Goal: Task Accomplishment & Management: Manage account settings

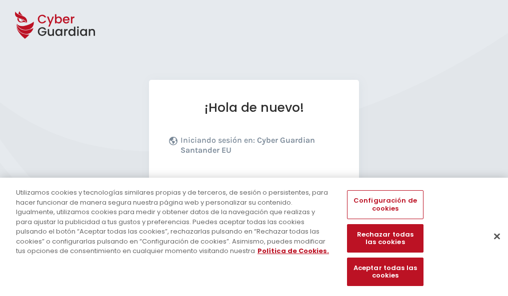
scroll to position [122, 0]
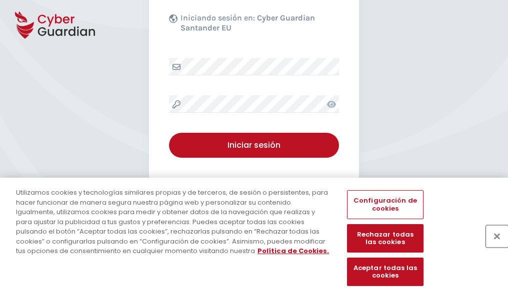
click at [492, 247] on button "Cerrar" at bounding box center [497, 236] width 22 height 22
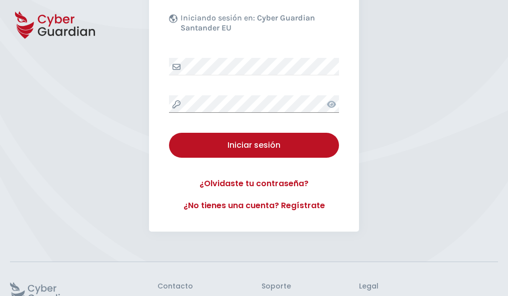
scroll to position [194, 0]
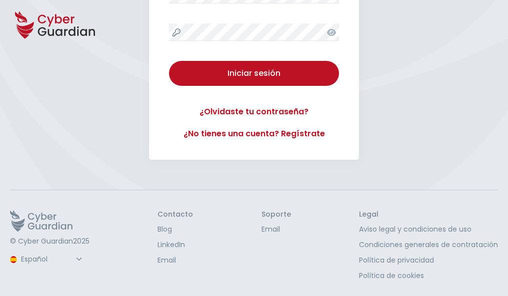
click at [169, 61] on button "Iniciar sesión" at bounding box center [254, 73] width 170 height 25
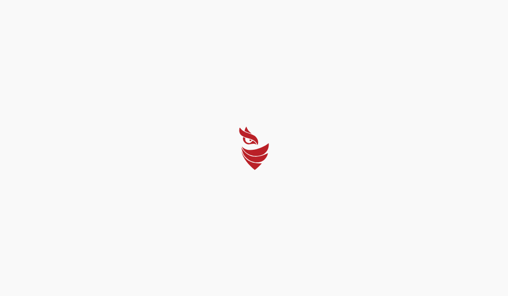
scroll to position [0, 0]
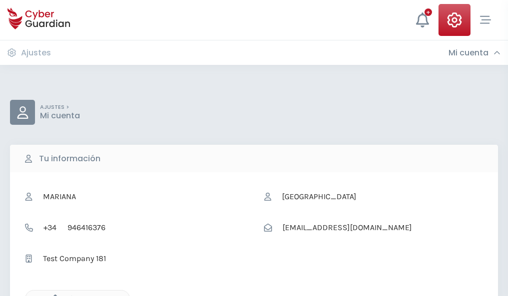
click at [52, 295] on icon "button" at bounding box center [52, 299] width 8 height 8
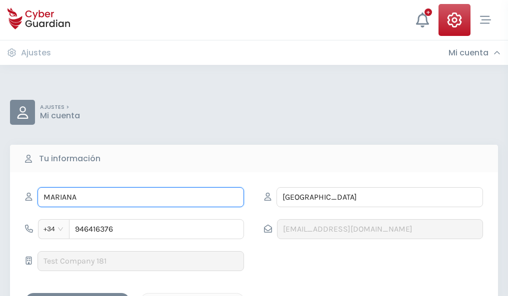
click at [140, 197] on input "MARIANA" at bounding box center [140, 197] width 206 height 20
type input "M"
type input "Jordán"
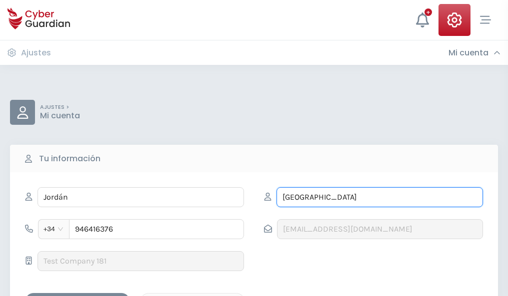
click at [379, 197] on input "VILLALBA" at bounding box center [379, 197] width 206 height 20
type input "V"
type input "Marco"
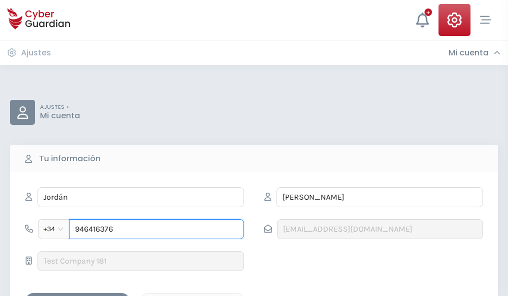
click at [156, 229] on input "946416376" at bounding box center [156, 229] width 175 height 20
type input "9"
type input "944098645"
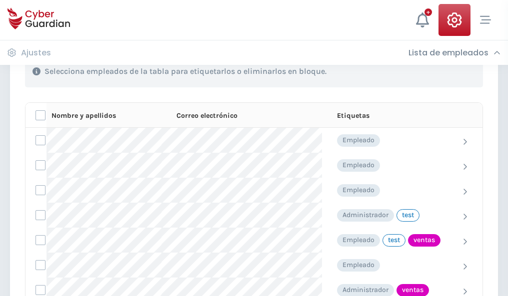
scroll to position [453, 0]
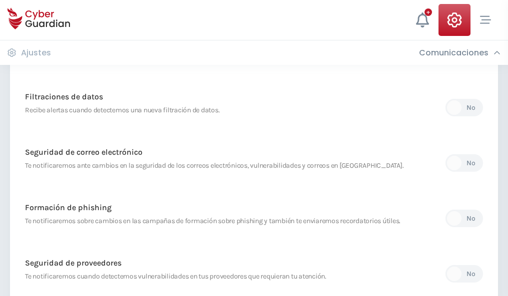
scroll to position [526, 0]
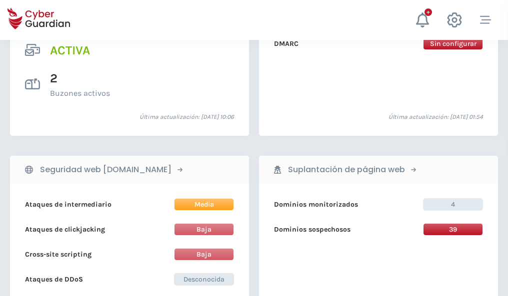
scroll to position [1015, 0]
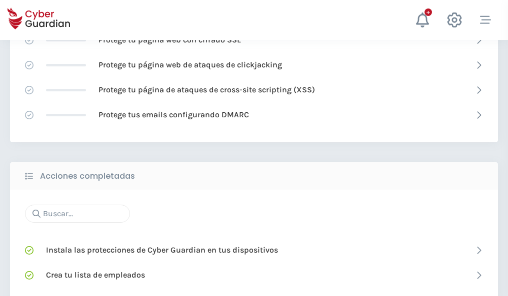
scroll to position [666, 0]
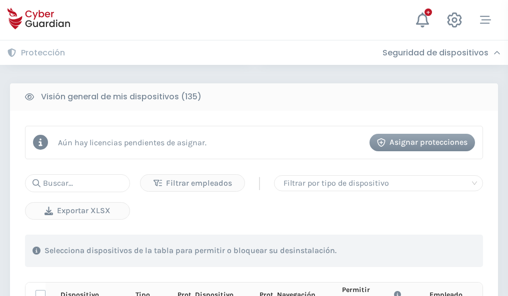
scroll to position [883, 0]
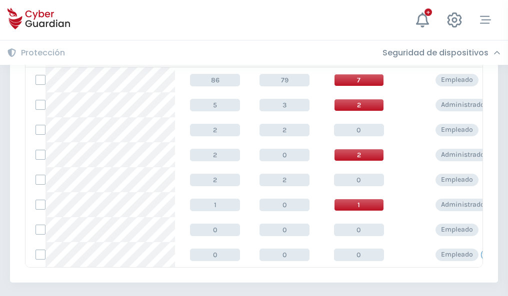
scroll to position [464, 0]
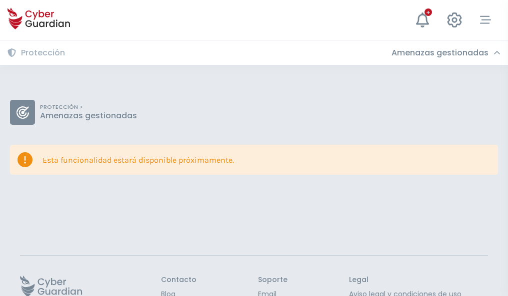
scroll to position [65, 0]
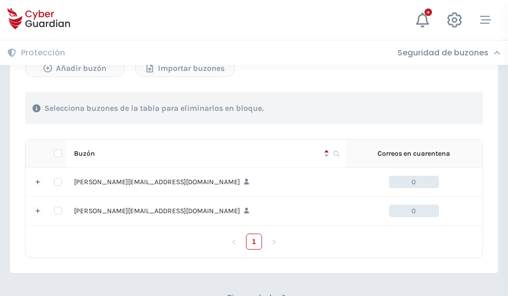
scroll to position [434, 0]
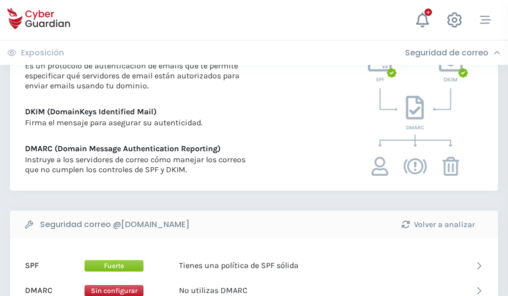
scroll to position [539, 0]
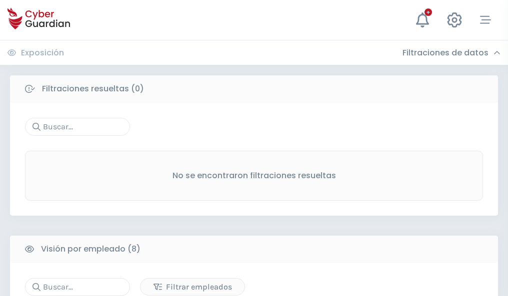
scroll to position [852, 0]
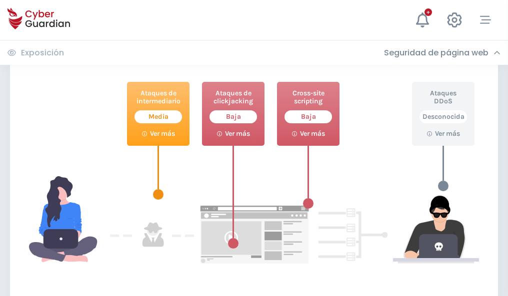
scroll to position [544, 0]
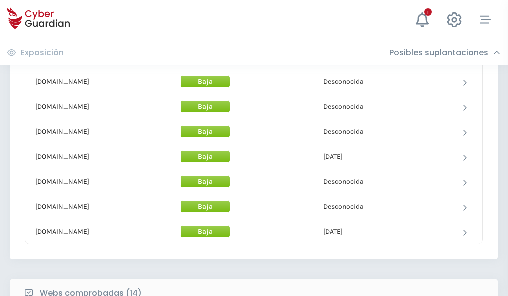
scroll to position [975, 0]
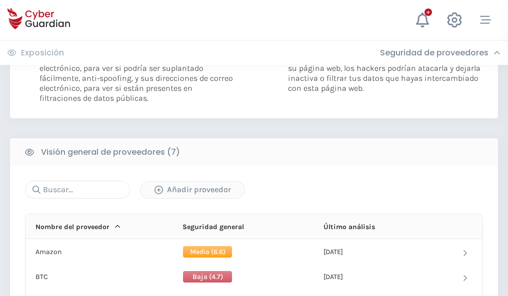
scroll to position [669, 0]
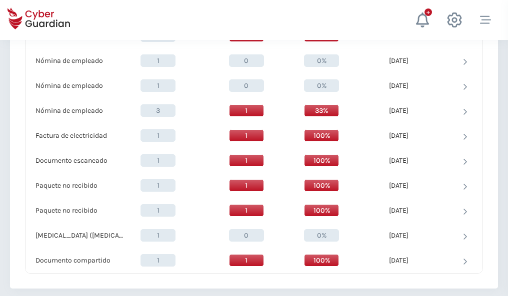
scroll to position [1036, 0]
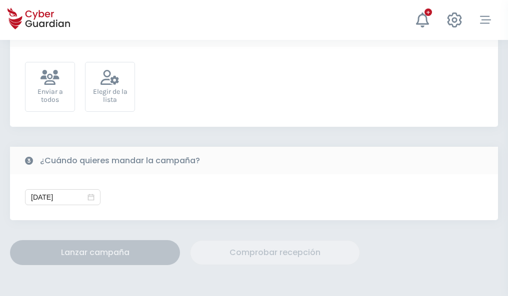
scroll to position [366, 0]
